Goal: Obtain resource: Download file/media

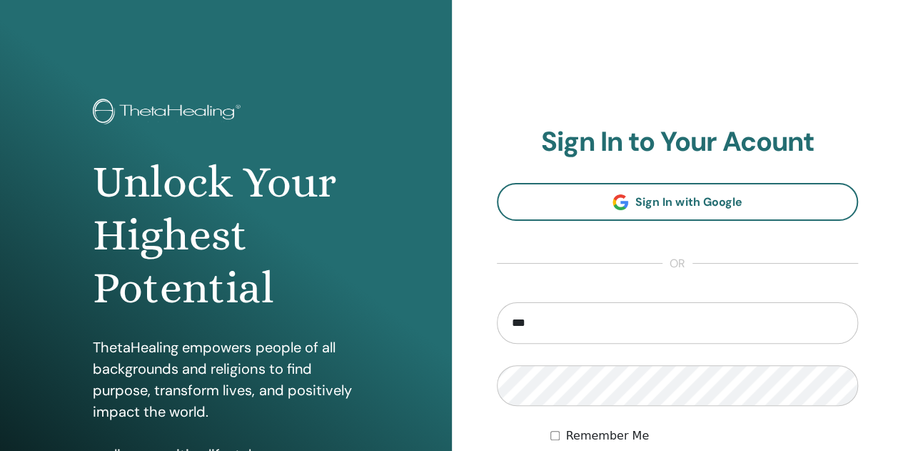
type input "**********"
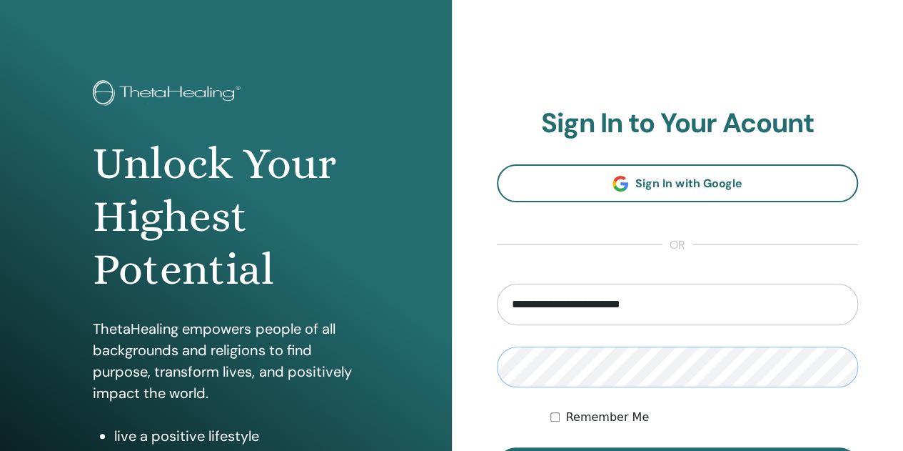
scroll to position [107, 0]
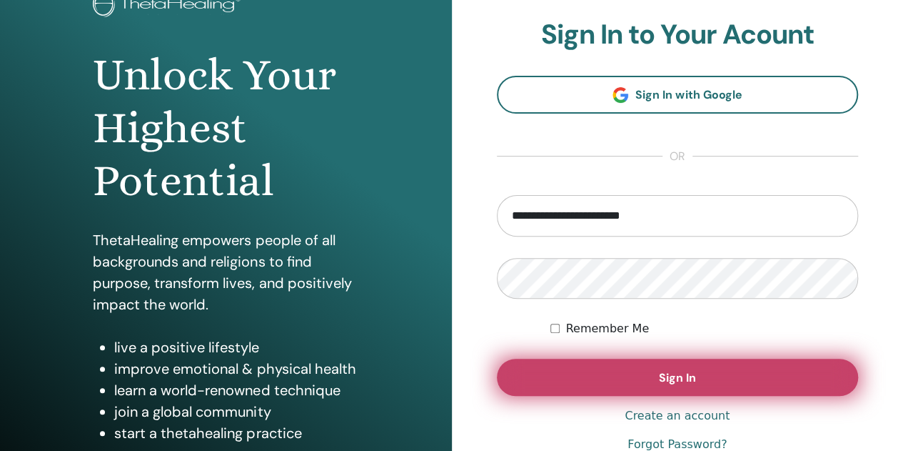
click at [668, 391] on button "Sign In" at bounding box center [678, 377] width 362 height 37
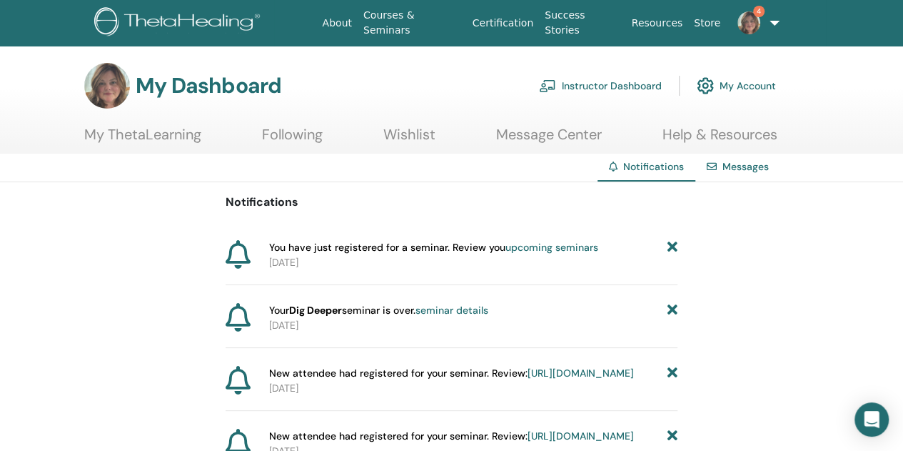
click at [592, 86] on link "Instructor Dashboard" at bounding box center [600, 85] width 123 height 31
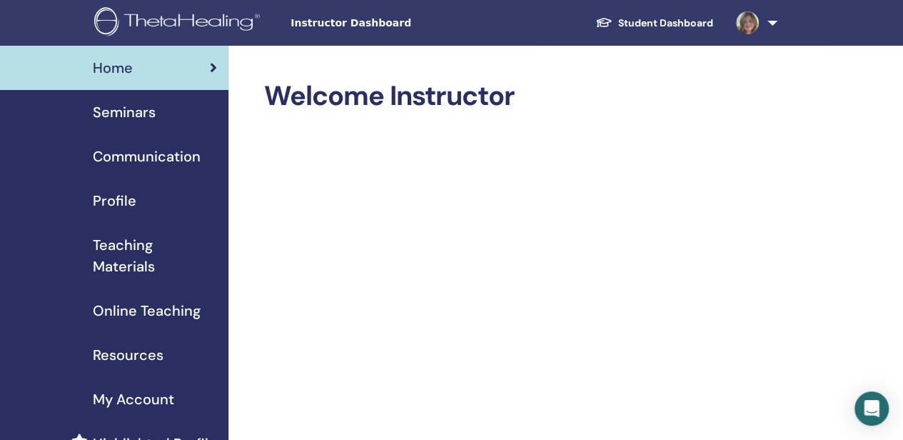
click at [106, 263] on span "Teaching Materials" at bounding box center [155, 255] width 124 height 43
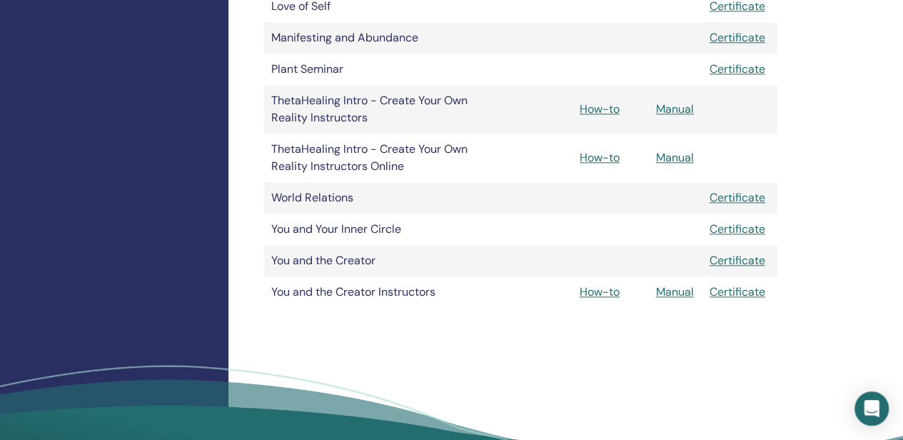
scroll to position [776, 0]
click at [677, 296] on link "Manual" at bounding box center [675, 292] width 38 height 15
